Goal: Register for event/course

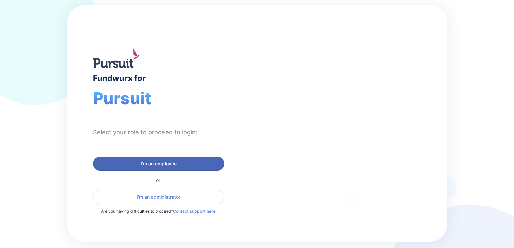
click at [150, 170] on button "I'm an employee" at bounding box center [159, 164] width 132 height 14
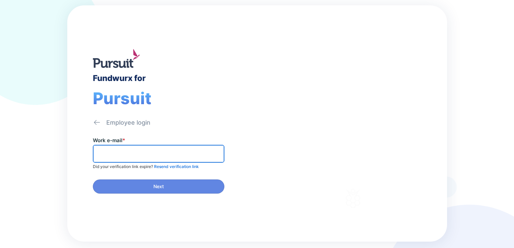
click at [155, 154] on input "text" at bounding box center [159, 154] width 126 height 10
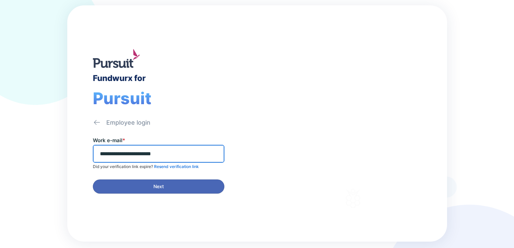
type input "**********"
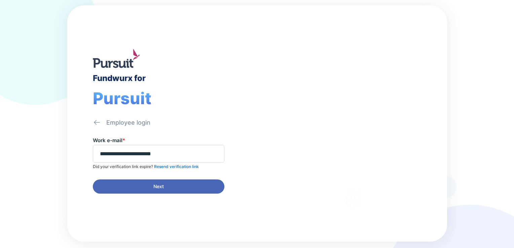
click at [140, 192] on button "Next" at bounding box center [159, 187] width 132 height 14
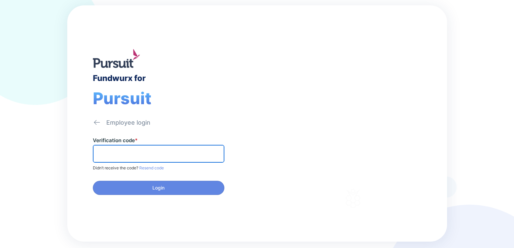
click at [162, 152] on input "text" at bounding box center [159, 154] width 126 height 10
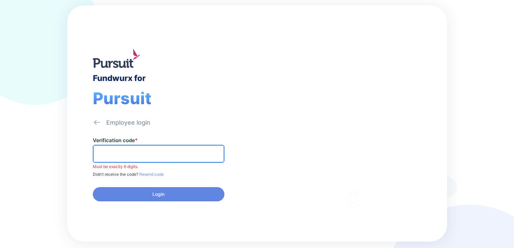
paste input "******"
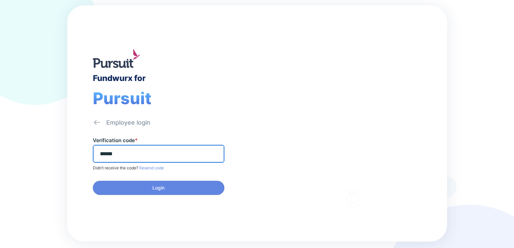
type input "******"
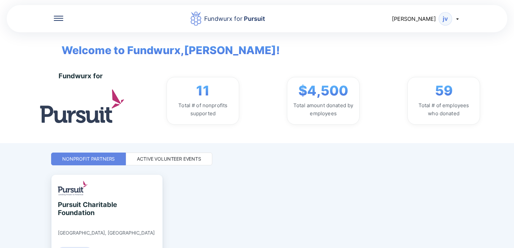
click at [430, 15] on span "[PERSON_NAME]" at bounding box center [414, 18] width 44 height 7
click at [51, 21] on div "Fundwurx for Pursuit [PERSON_NAME]" at bounding box center [257, 18] width 501 height 29
click at [59, 18] on icon at bounding box center [58, 18] width 9 height 5
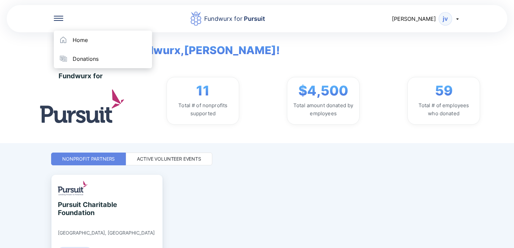
click at [59, 18] on icon at bounding box center [58, 18] width 9 height 5
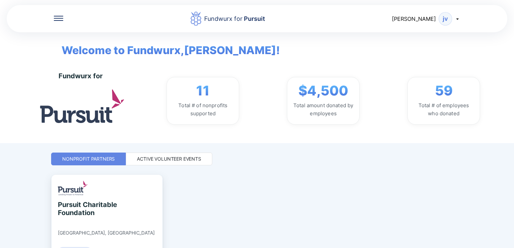
click at [426, 19] on span "[PERSON_NAME]" at bounding box center [414, 18] width 44 height 7
click at [417, 36] on div "My profile" at bounding box center [422, 36] width 26 height 7
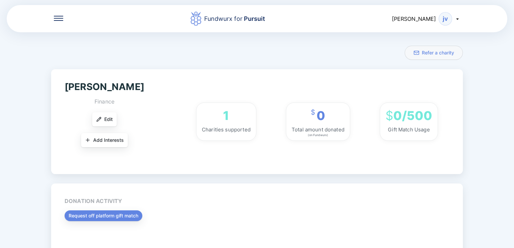
click at [57, 18] on icon at bounding box center [58, 18] width 9 height 5
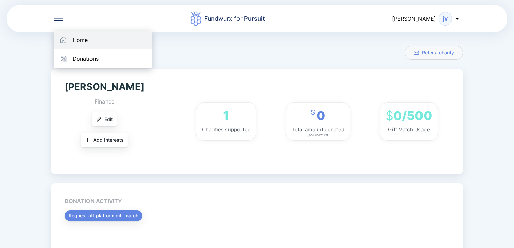
click at [72, 41] on div "Home" at bounding box center [103, 40] width 98 height 19
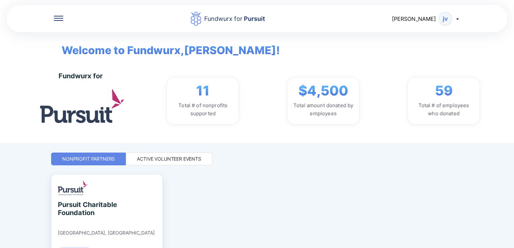
click at [184, 160] on div "Active Volunteer Events" at bounding box center [169, 159] width 64 height 7
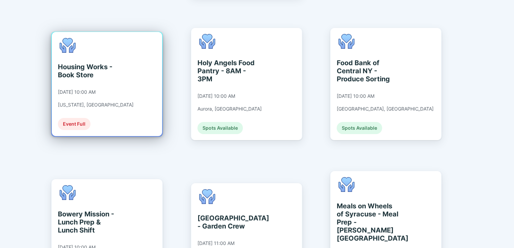
scroll to position [1224, 0]
click at [126, 41] on div "Housing Works - Book Store [DATE] 10:00 AM [US_STATE], [GEOGRAPHIC_DATA] Event …" at bounding box center [107, 84] width 110 height 104
